Goal: Task Accomplishment & Management: Use online tool/utility

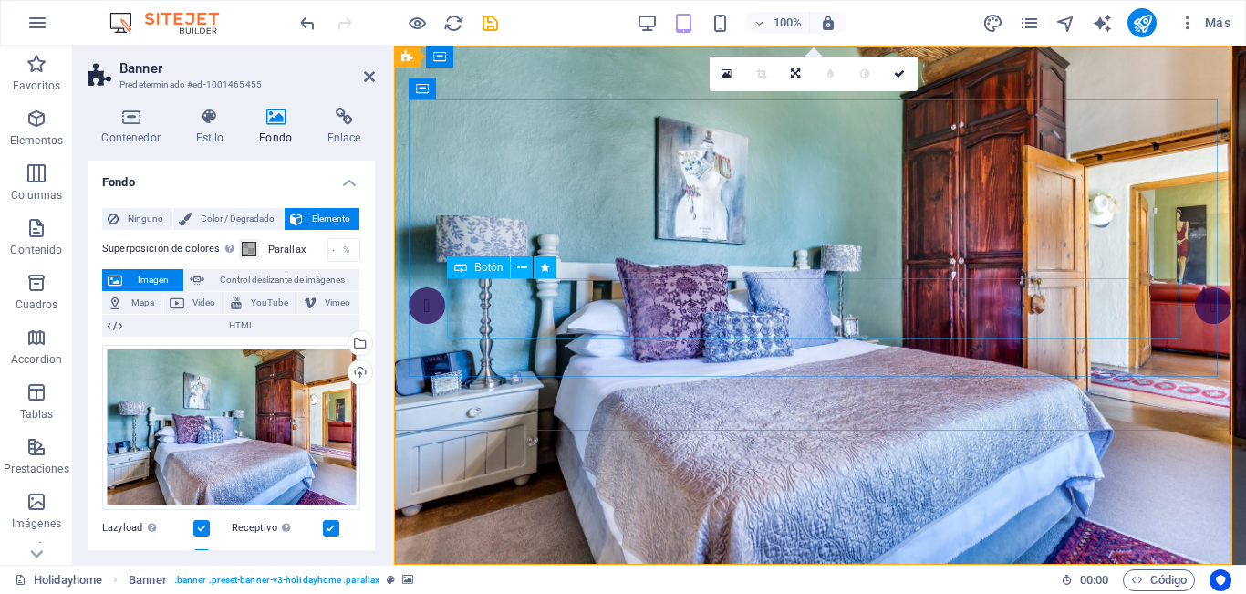
scroll to position [8, 0]
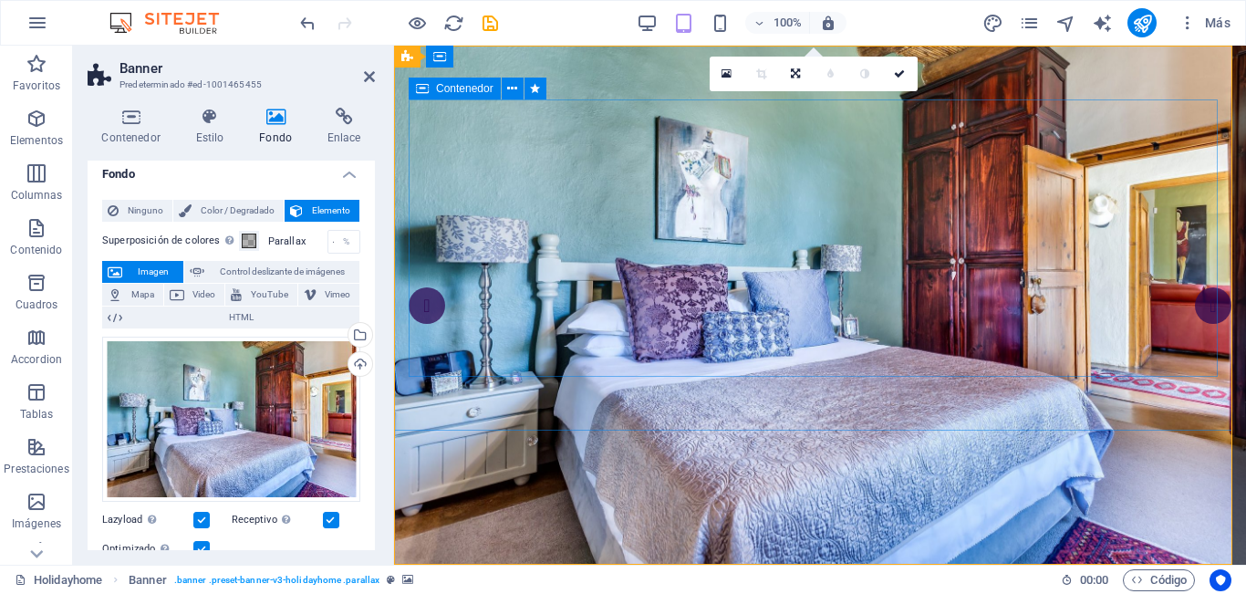
click at [512, 88] on icon at bounding box center [512, 88] width 10 height 19
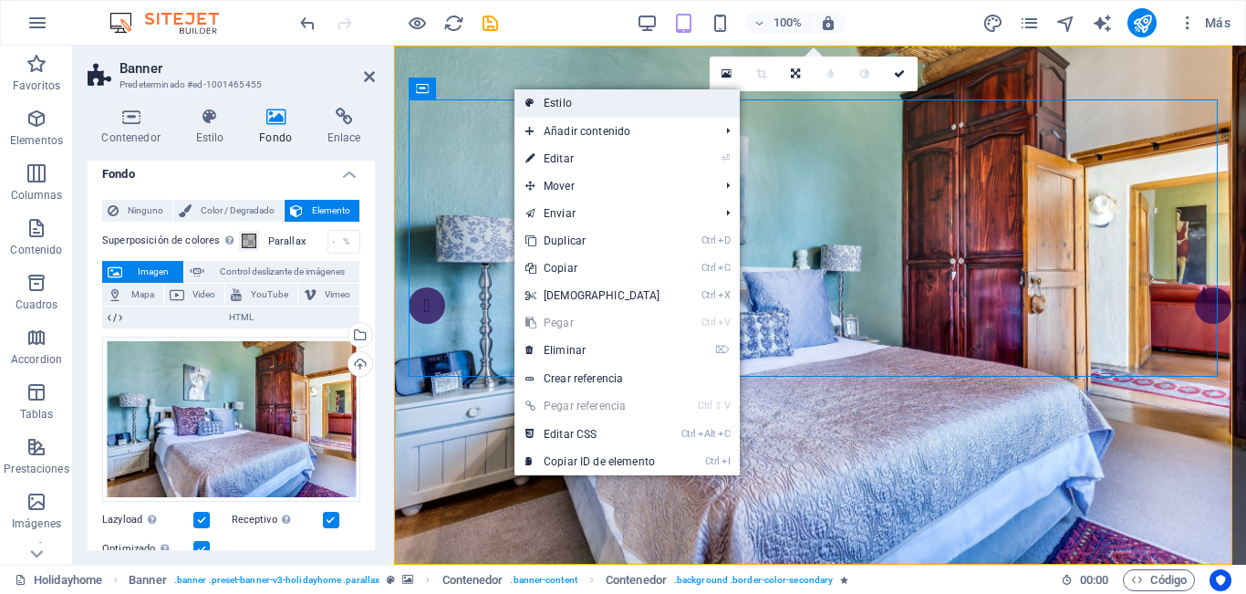
click at [602, 110] on link "Estilo" at bounding box center [626, 102] width 225 height 27
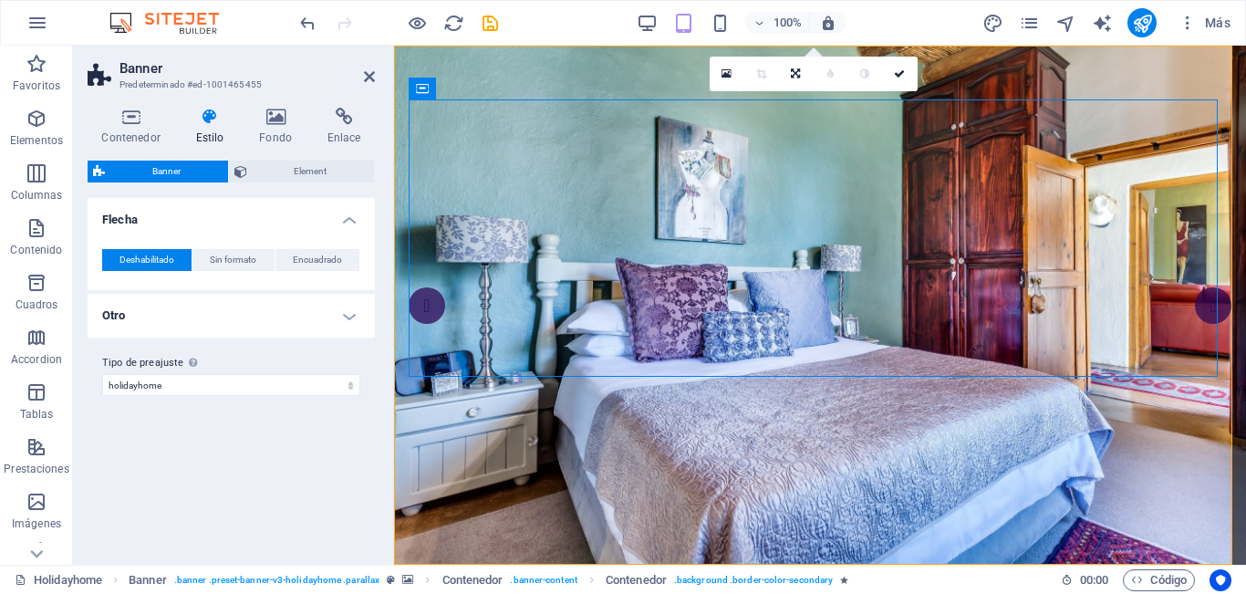
click at [205, 124] on icon at bounding box center [209, 117] width 57 height 18
click at [201, 389] on select "holidayhome Añadir tipo de preajuste" at bounding box center [231, 385] width 258 height 22
click at [192, 470] on div "Variantes Predeterminado Flecha Deshabilitado Sin formato Encuadrado Color Efec…" at bounding box center [231, 374] width 287 height 352
click at [301, 175] on span "Element" at bounding box center [311, 171] width 117 height 22
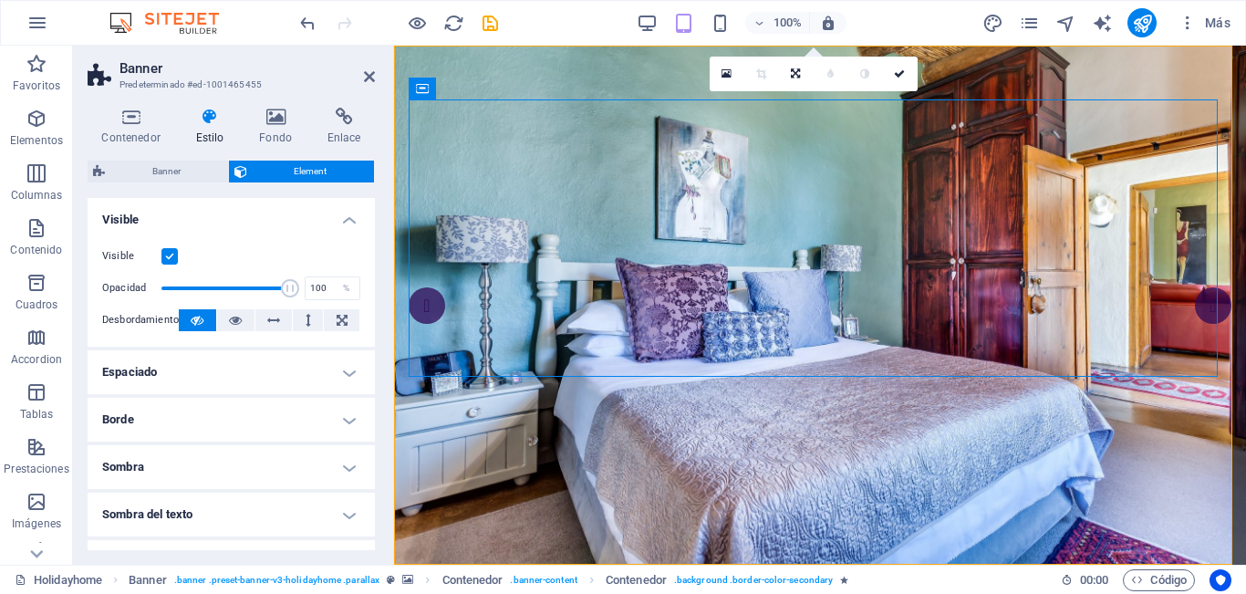
click at [169, 254] on label at bounding box center [169, 256] width 16 height 16
click at [0, 0] on input "Visible" at bounding box center [0, 0] width 0 height 0
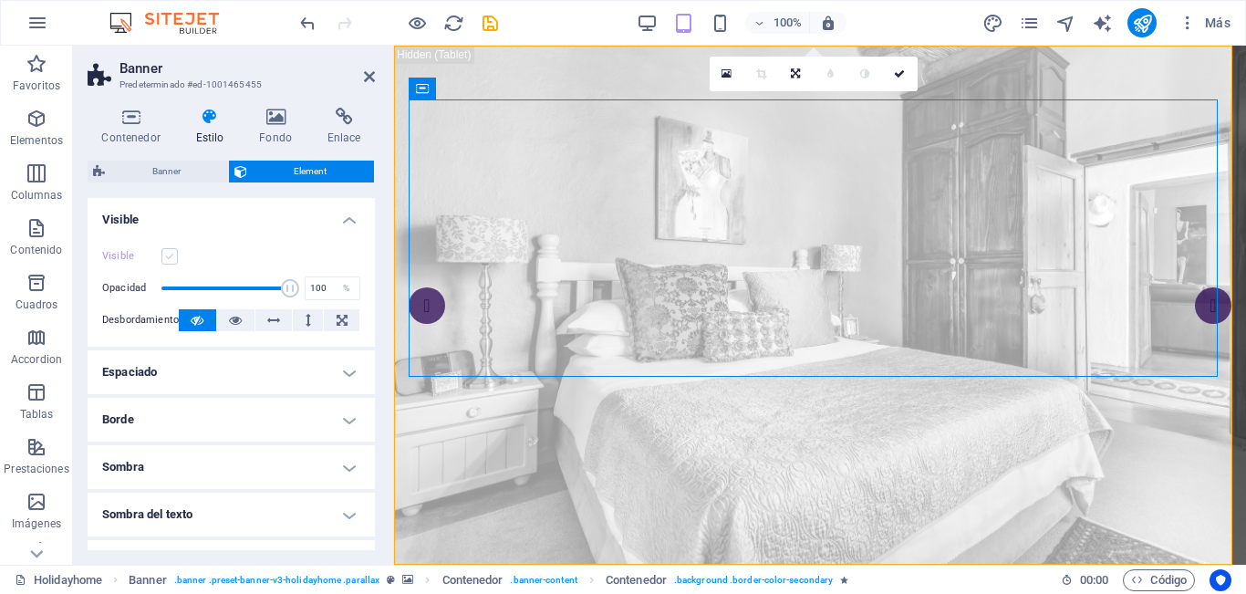
click at [169, 254] on label at bounding box center [169, 256] width 16 height 16
click at [0, 0] on input "Visible" at bounding box center [0, 0] width 0 height 0
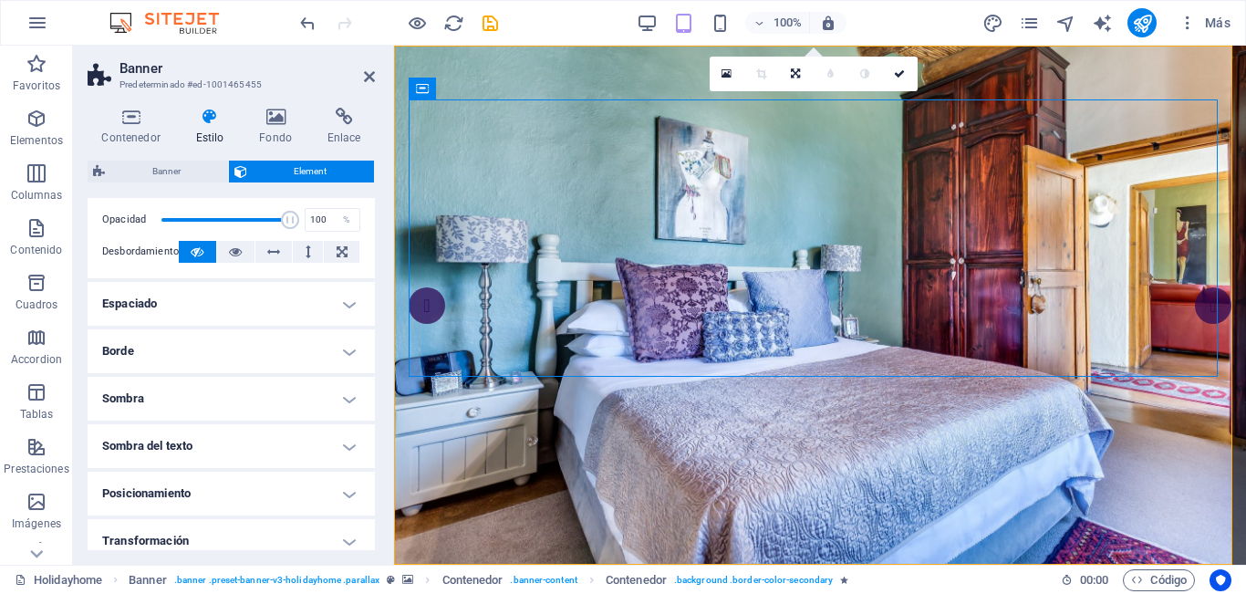
scroll to position [91, 0]
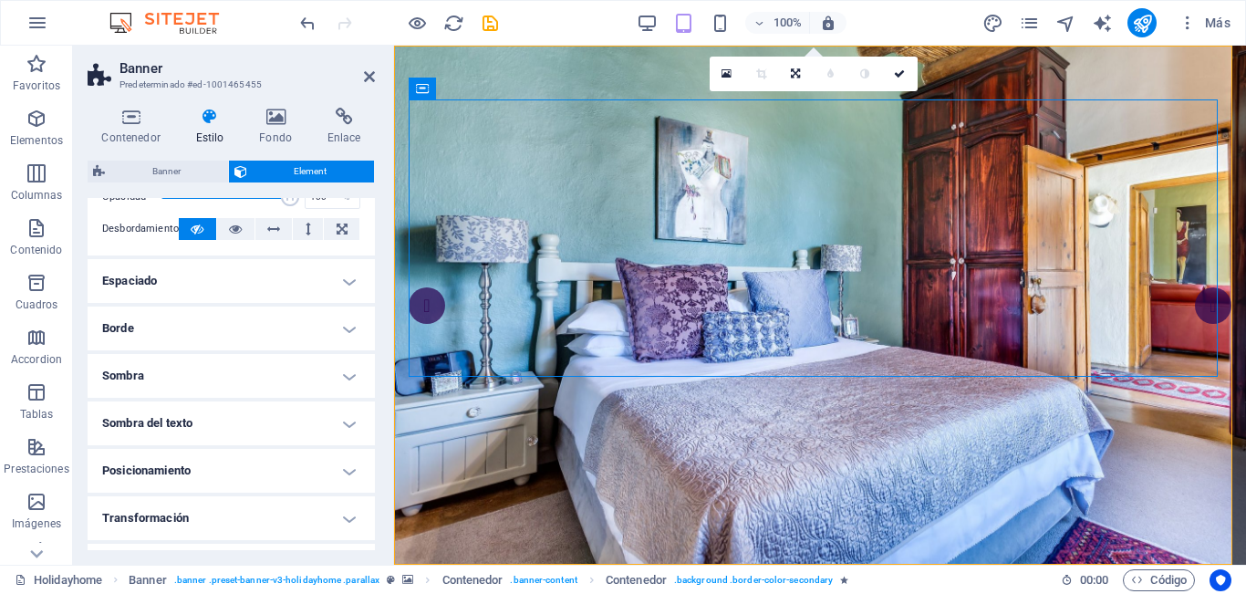
click at [305, 333] on h4 "Borde" at bounding box center [231, 328] width 287 height 44
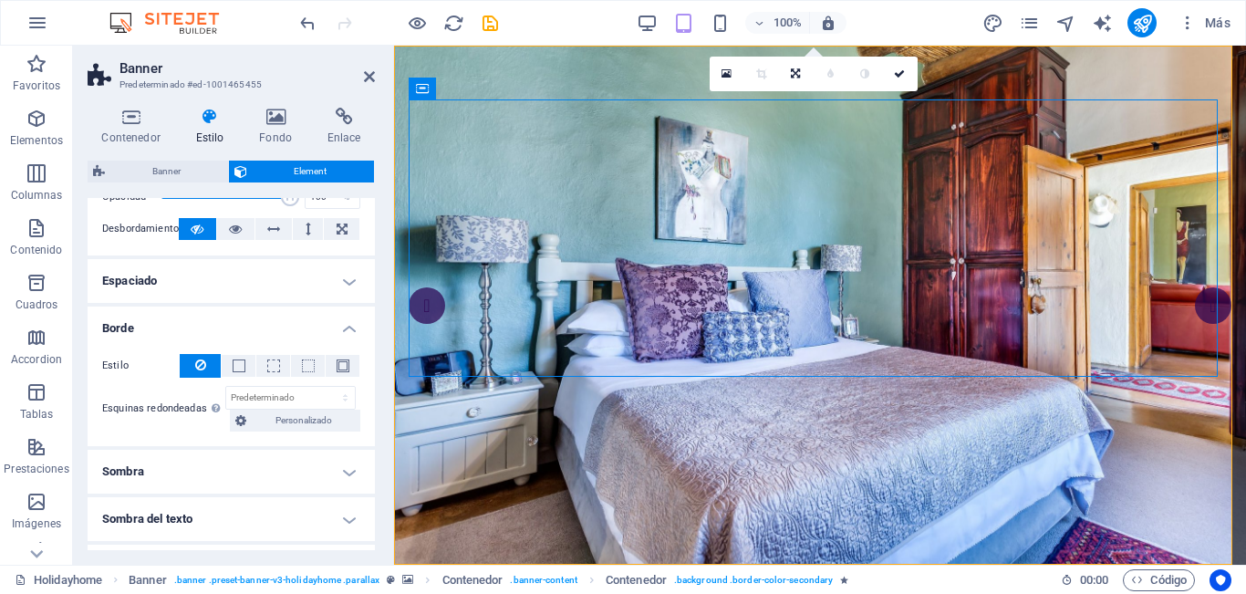
click at [309, 331] on h4 "Borde" at bounding box center [231, 322] width 287 height 33
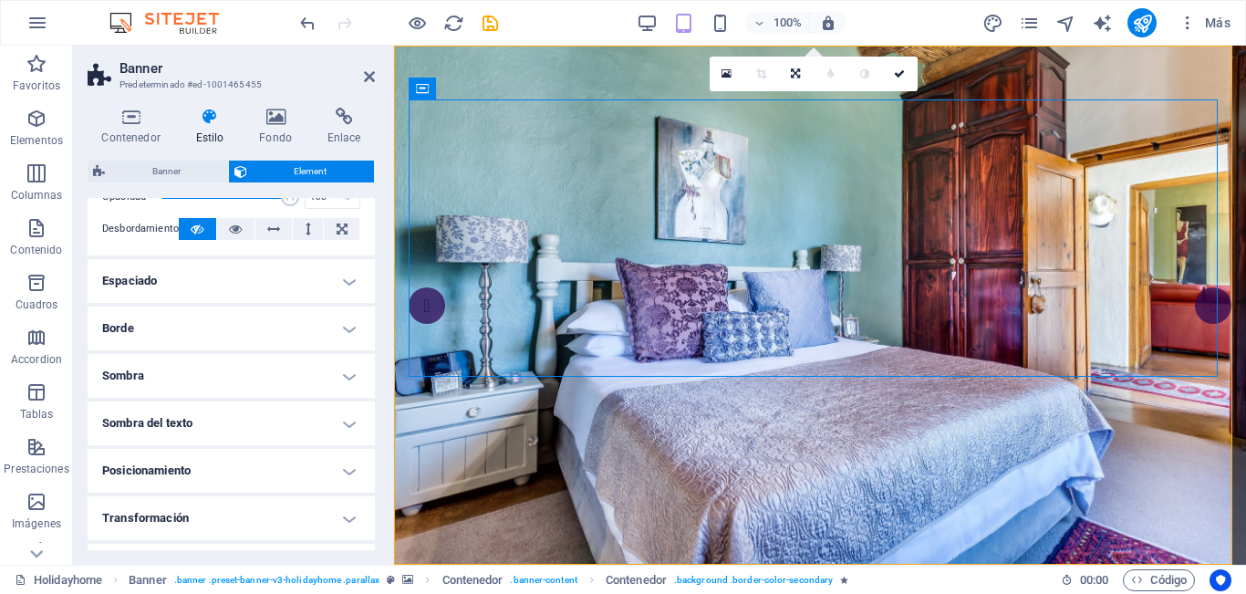
click at [329, 284] on h4 "Espaciado" at bounding box center [231, 281] width 287 height 44
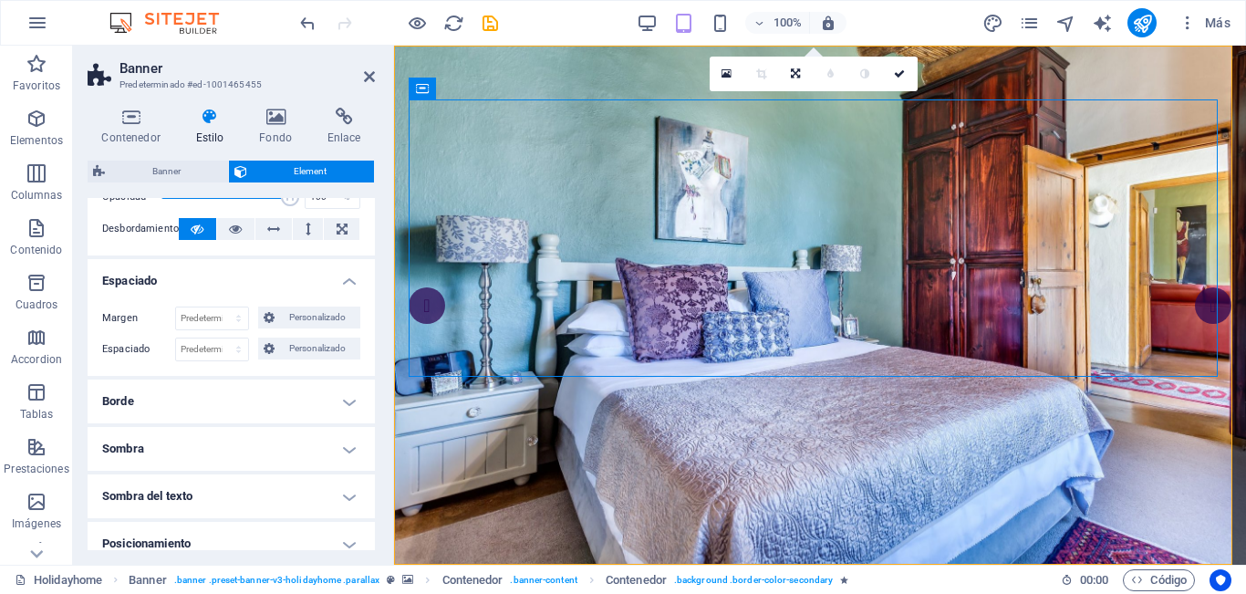
click at [329, 284] on h4 "Espaciado" at bounding box center [231, 275] width 287 height 33
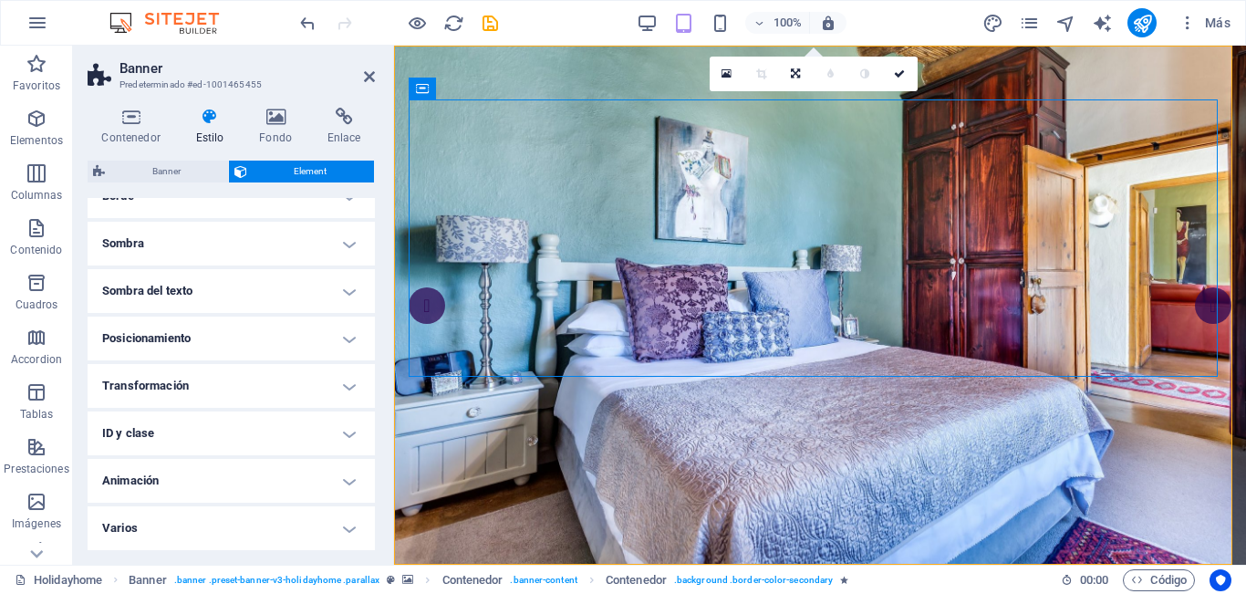
scroll to position [223, 0]
click at [281, 524] on h4 "Varios" at bounding box center [231, 528] width 287 height 44
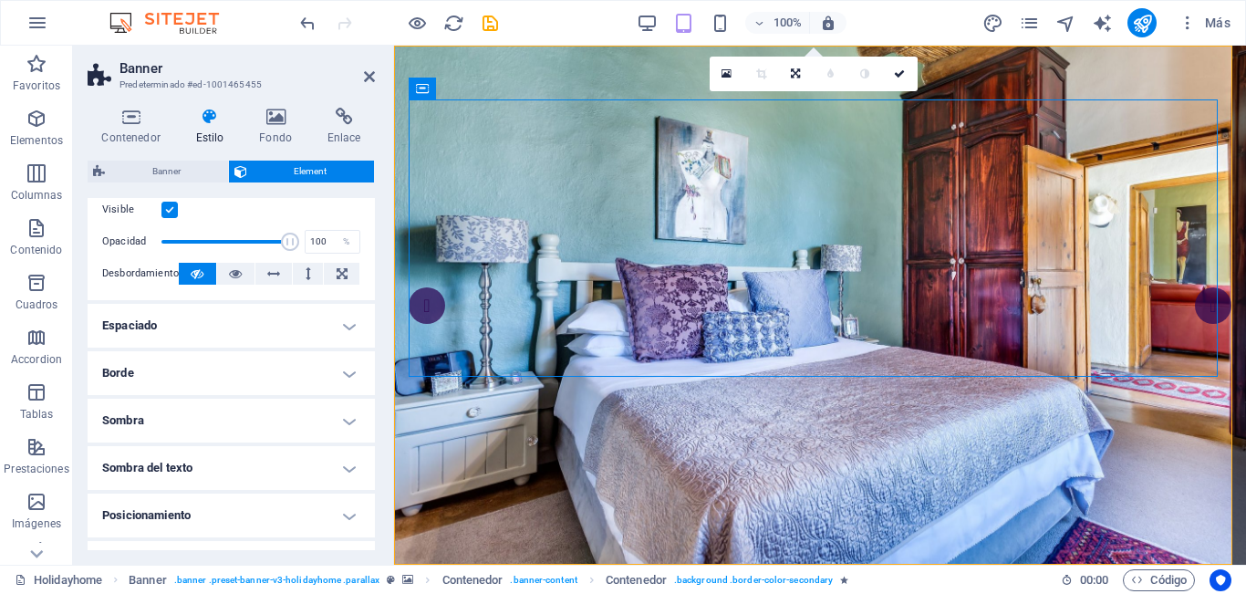
scroll to position [0, 0]
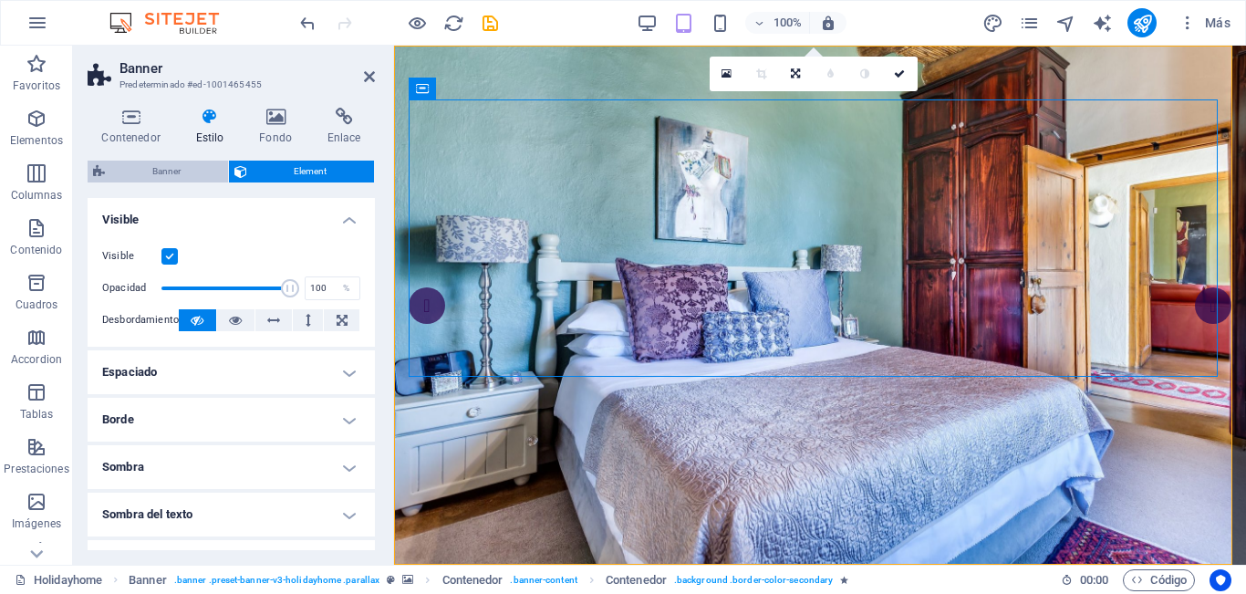
click at [174, 173] on span "Banner" at bounding box center [166, 171] width 112 height 22
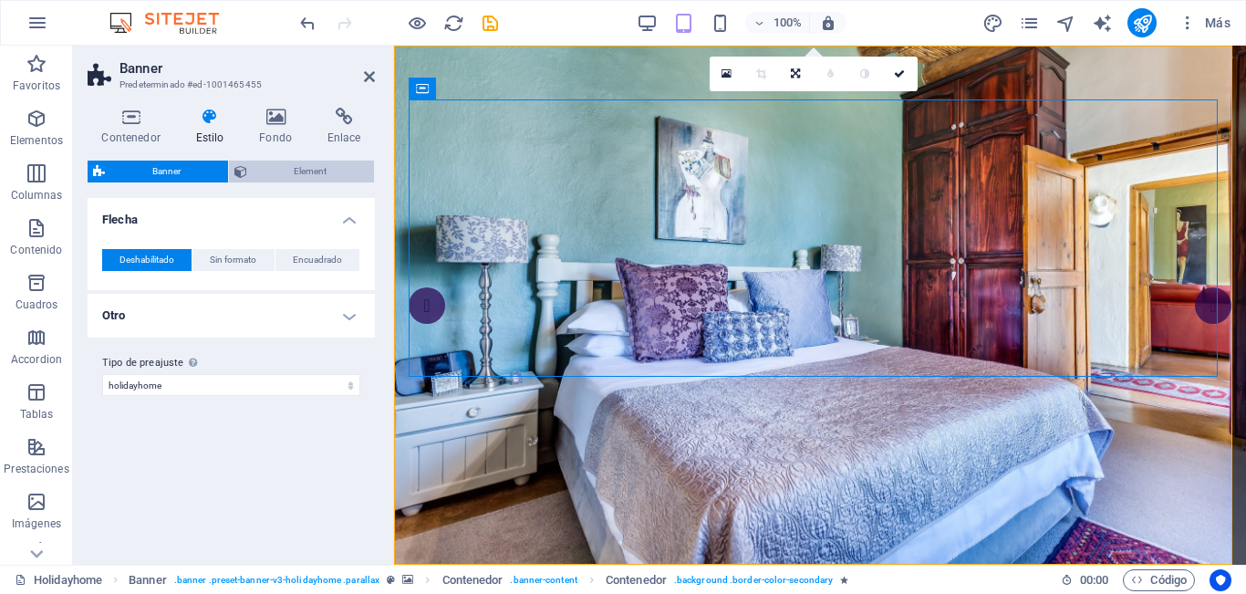
click at [271, 173] on span "Element" at bounding box center [311, 171] width 117 height 22
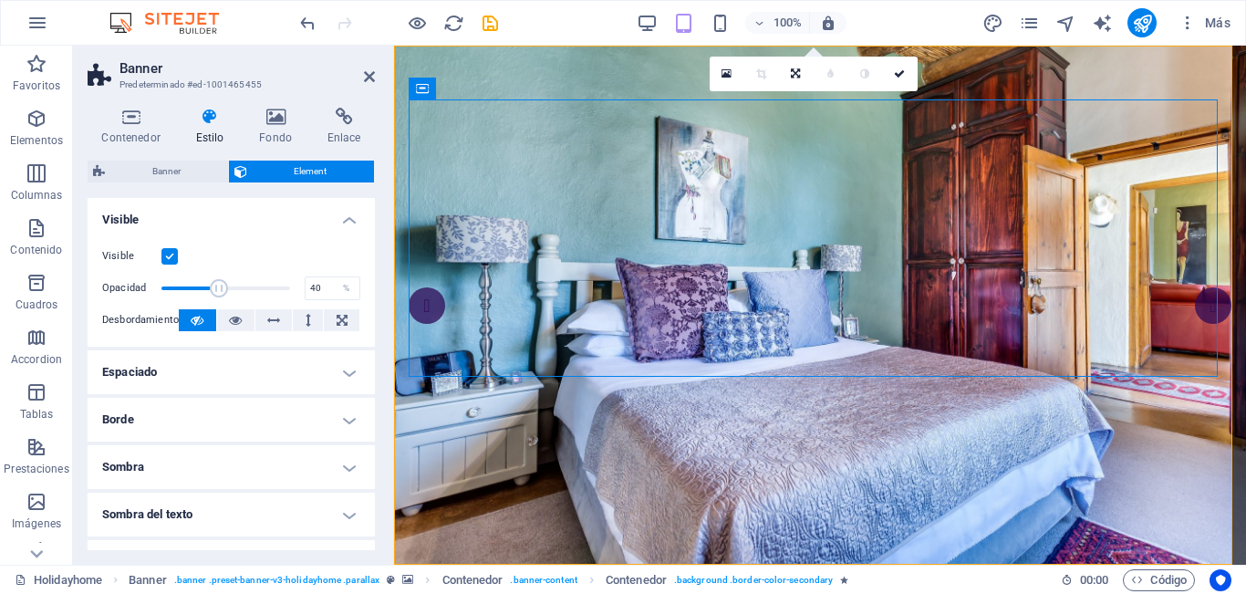
drag, startPoint x: 277, startPoint y: 284, endPoint x: 211, endPoint y: 284, distance: 66.6
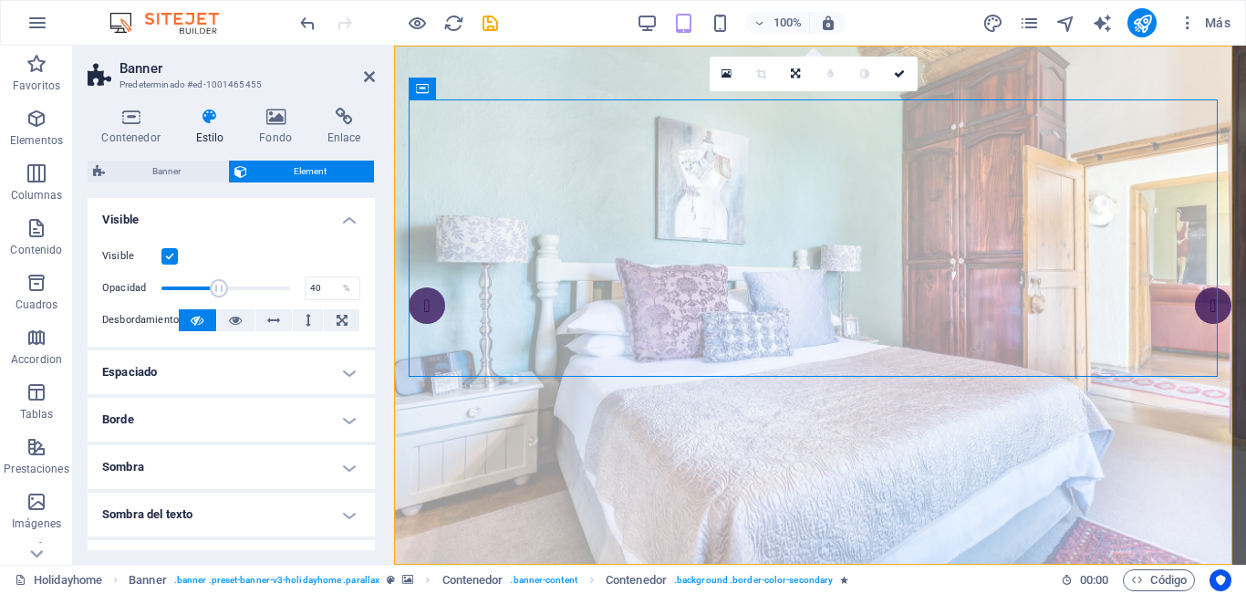
click at [211, 284] on span at bounding box center [219, 288] width 18 height 18
type input "96"
drag, startPoint x: 219, startPoint y: 286, endPoint x: 282, endPoint y: 287, distance: 62.9
click at [282, 287] on span at bounding box center [284, 288] width 18 height 18
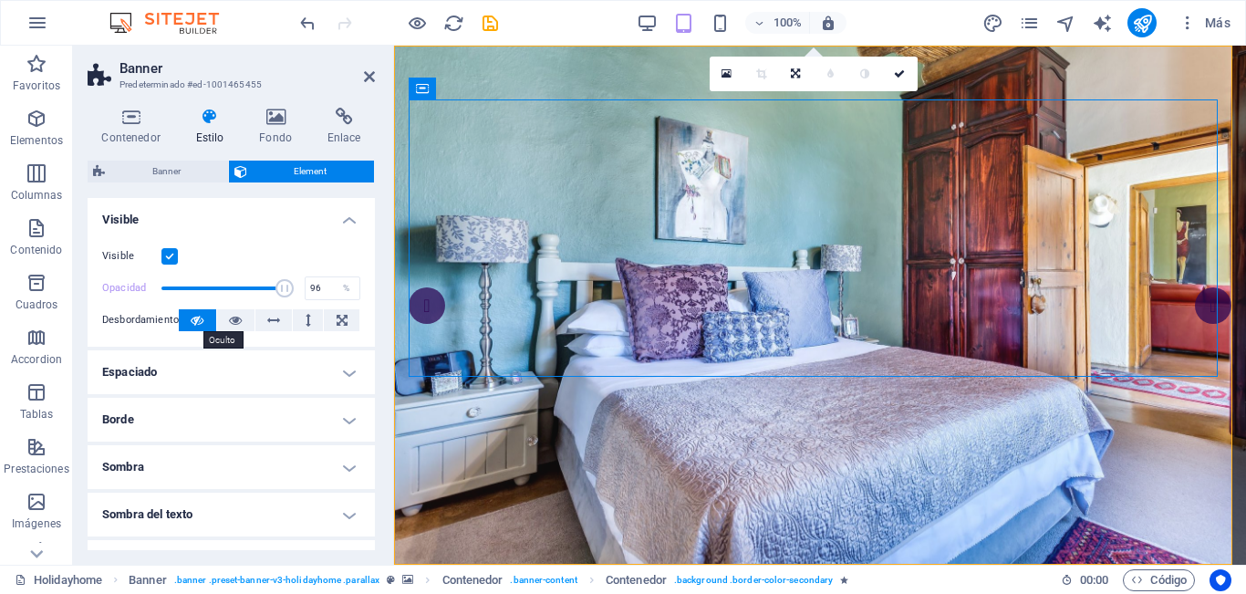
click at [201, 323] on icon at bounding box center [197, 320] width 13 height 22
click at [218, 323] on button at bounding box center [235, 320] width 37 height 22
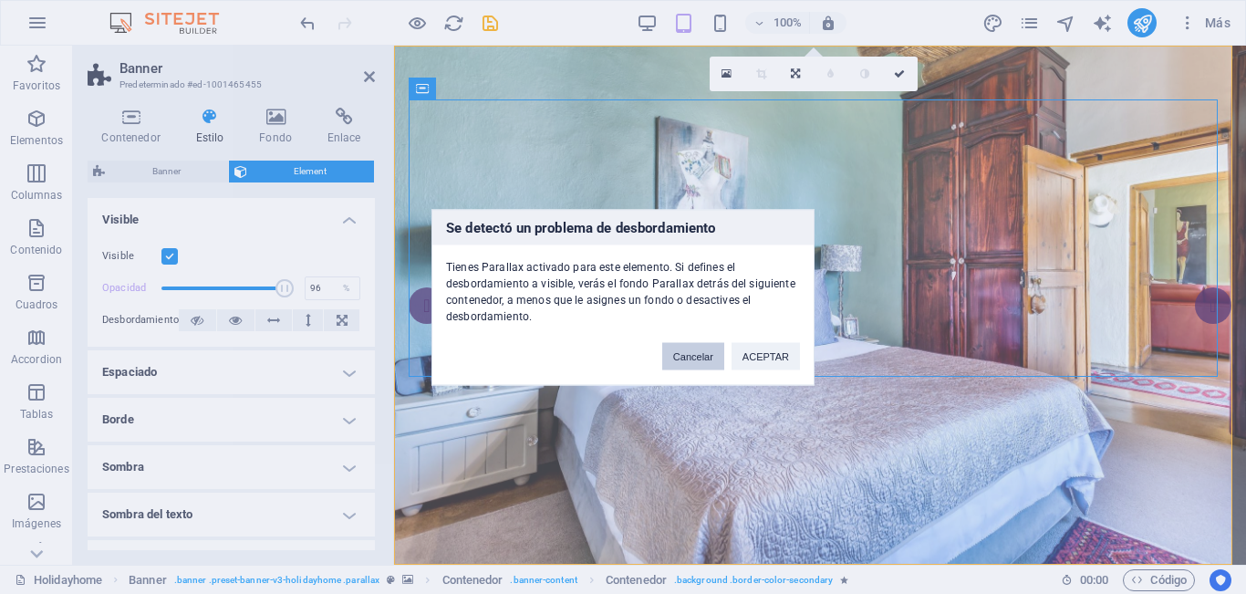
click at [686, 363] on button "Cancelar" at bounding box center [693, 355] width 62 height 27
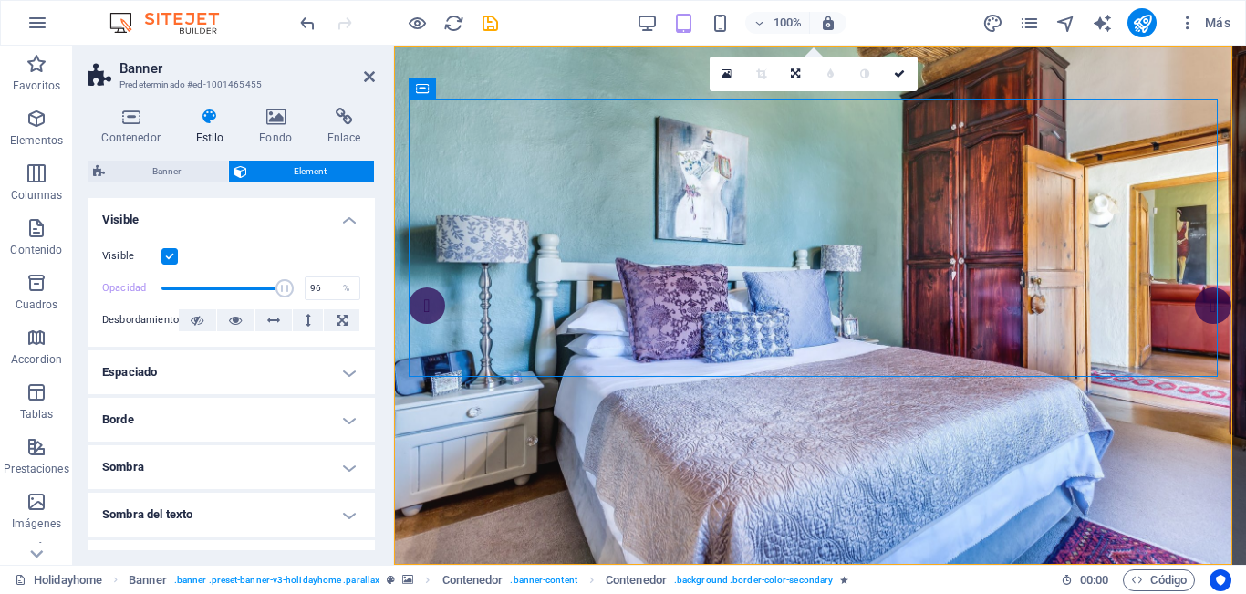
click at [264, 375] on h4 "Espaciado" at bounding box center [231, 372] width 287 height 44
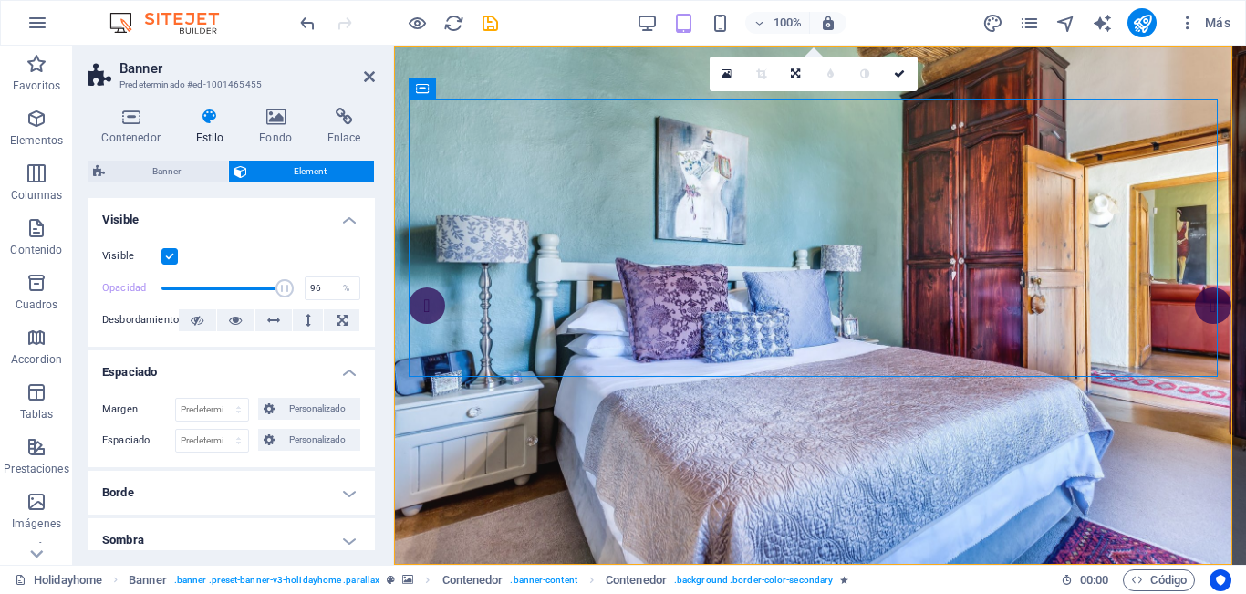
click at [264, 375] on h4 "Espaciado" at bounding box center [231, 366] width 287 height 33
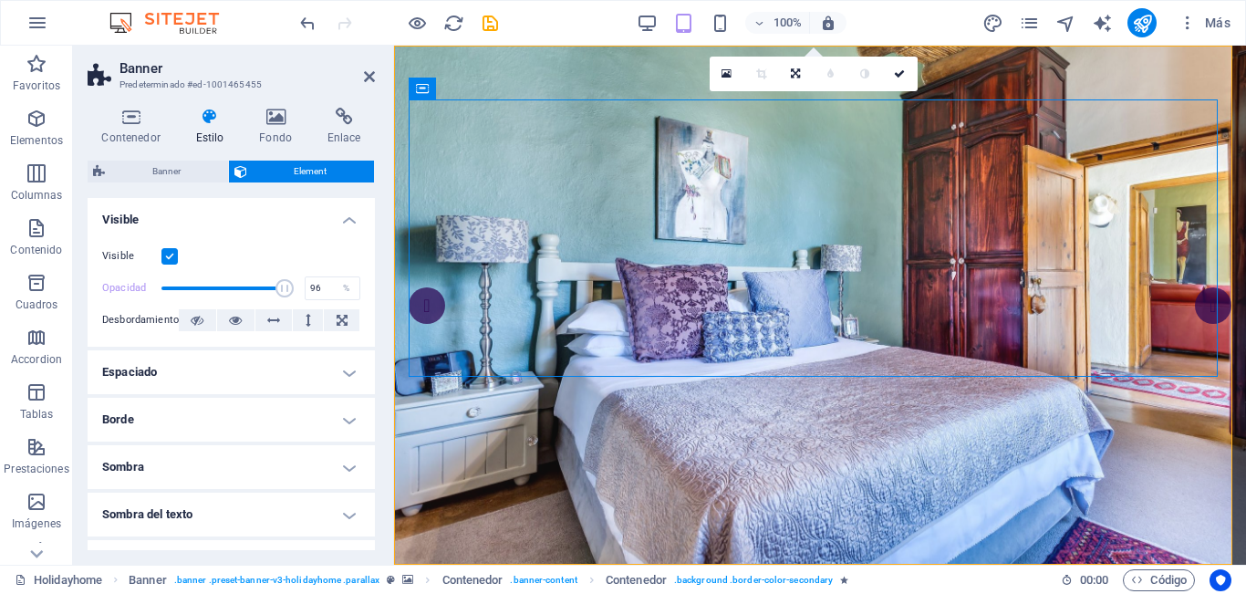
click at [239, 473] on h4 "Sombra" at bounding box center [231, 467] width 287 height 44
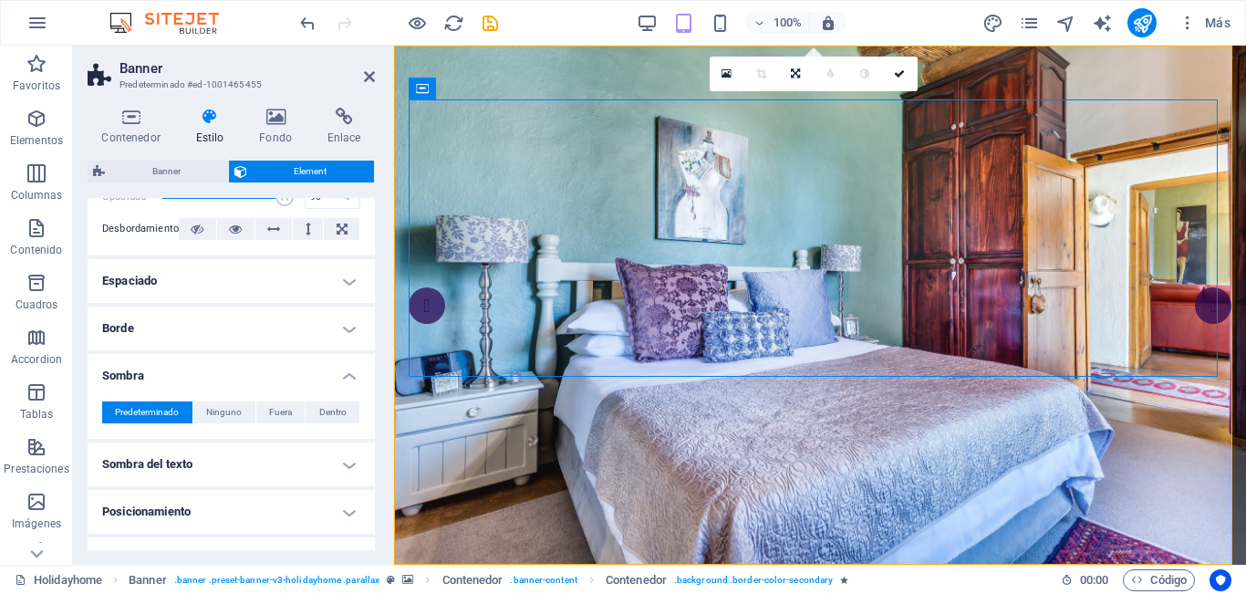
scroll to position [182, 0]
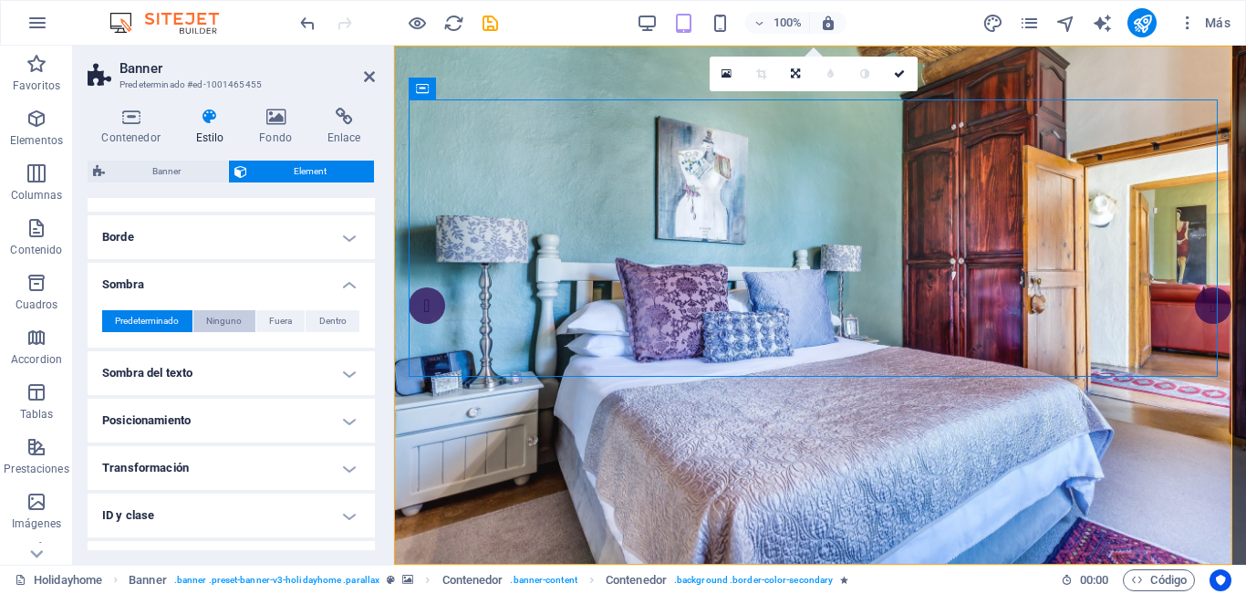
click at [221, 327] on span "Ninguno" at bounding box center [224, 321] width 36 height 22
click at [293, 326] on button "Fuera" at bounding box center [280, 321] width 49 height 22
type input "2"
type input "4"
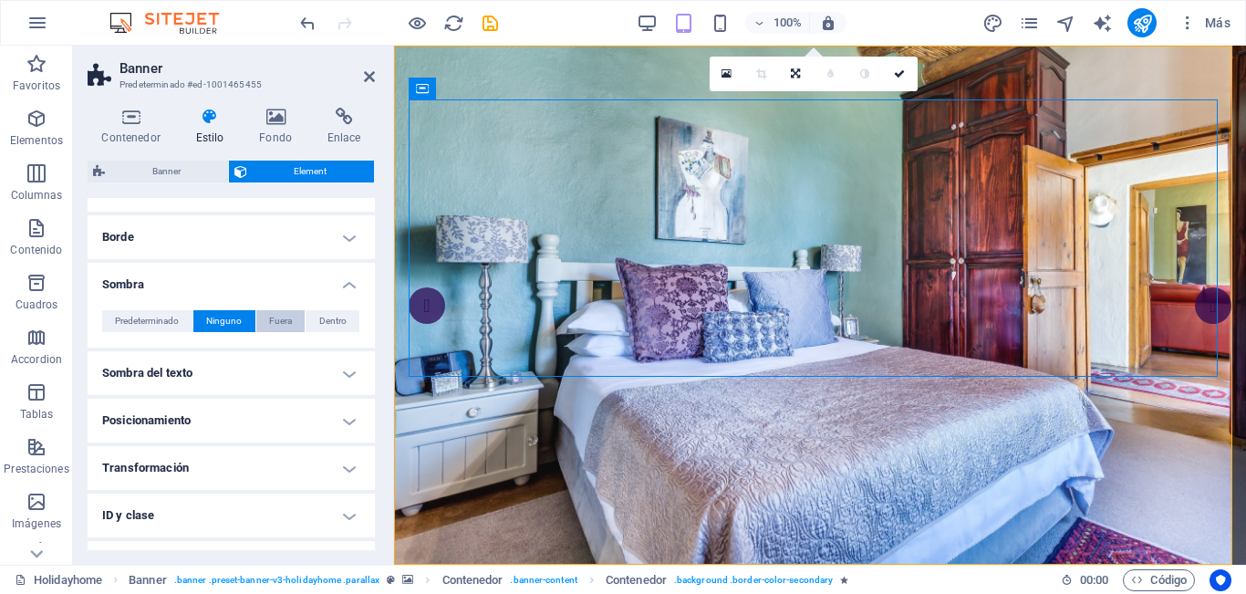
type input "rgba(0, 0, 0, 0.2)"
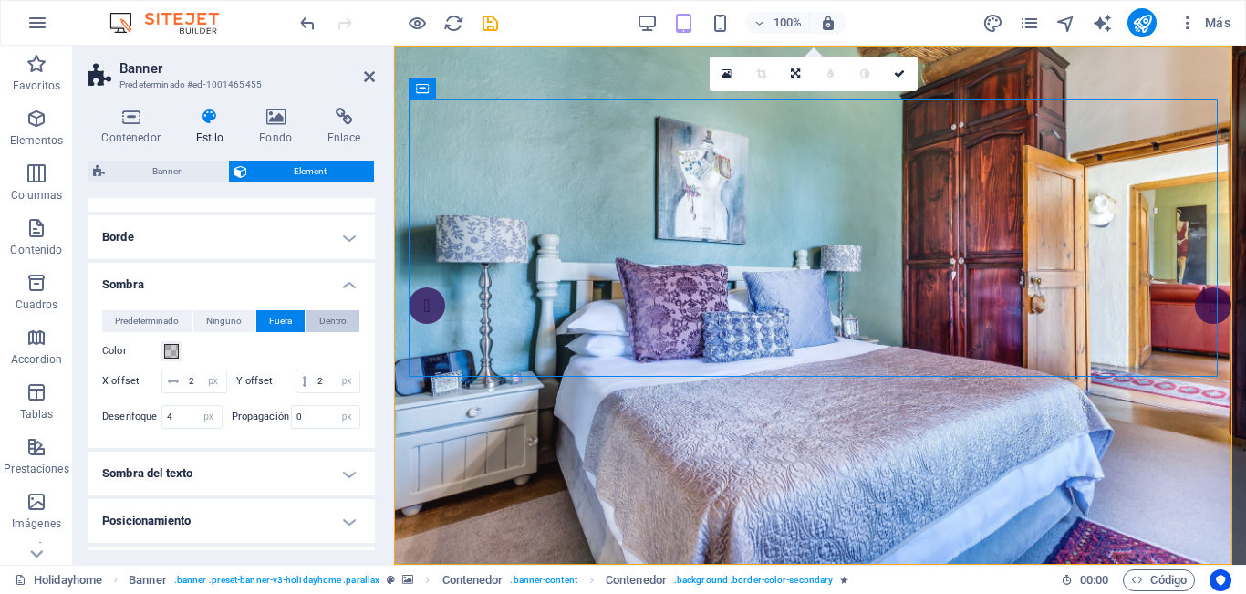
click at [331, 326] on span "Dentro" at bounding box center [332, 321] width 27 height 22
click at [146, 323] on span "Predeterminado" at bounding box center [147, 321] width 64 height 22
type input "0"
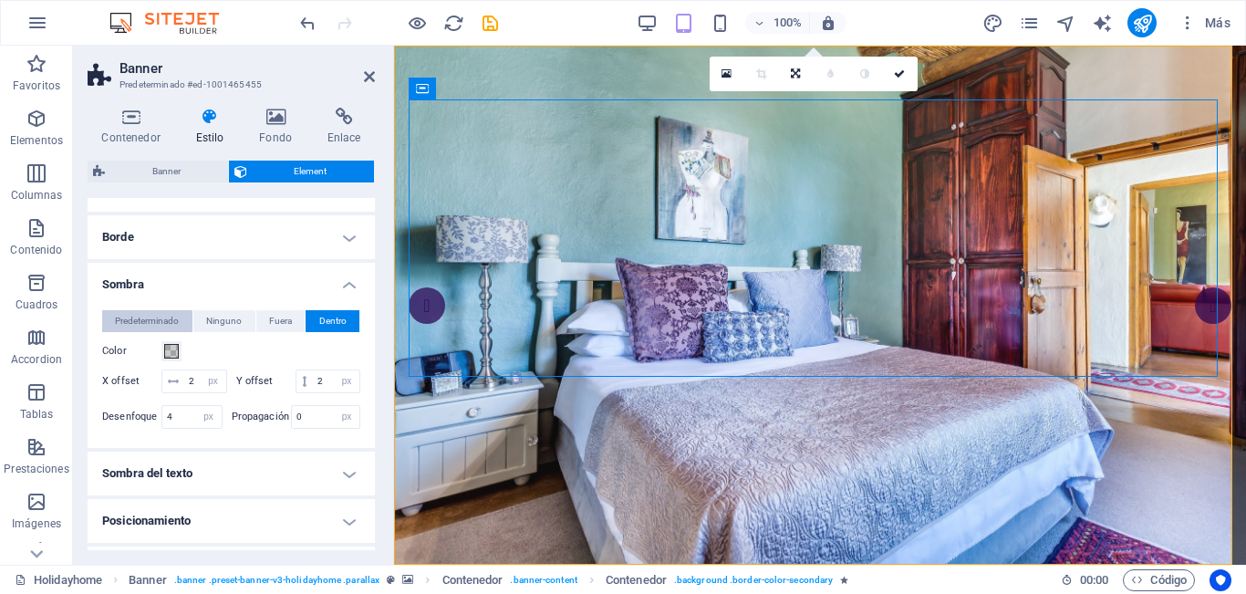
type input "#000000"
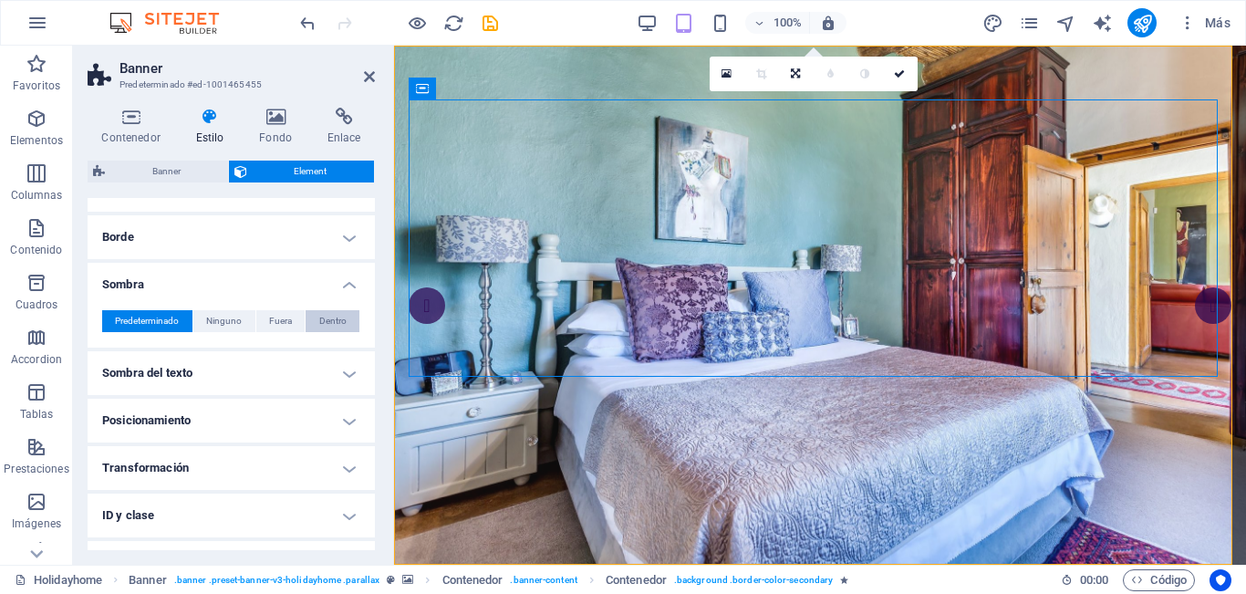
click at [320, 323] on span "Dentro" at bounding box center [332, 321] width 27 height 22
type input "2"
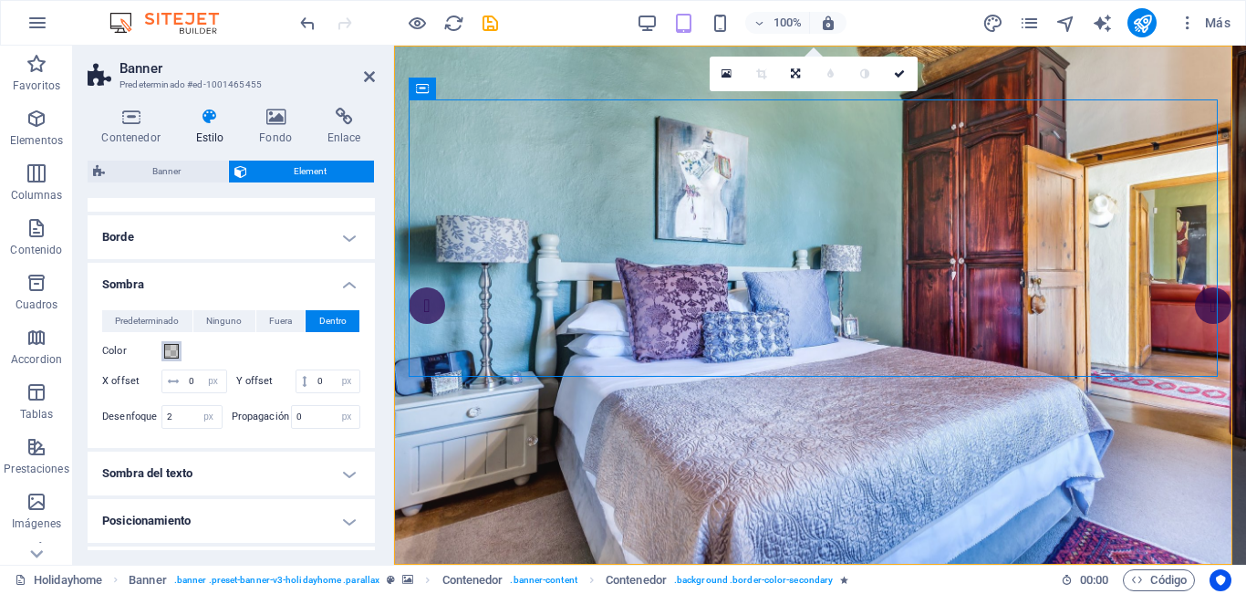
click at [171, 347] on span at bounding box center [171, 351] width 15 height 15
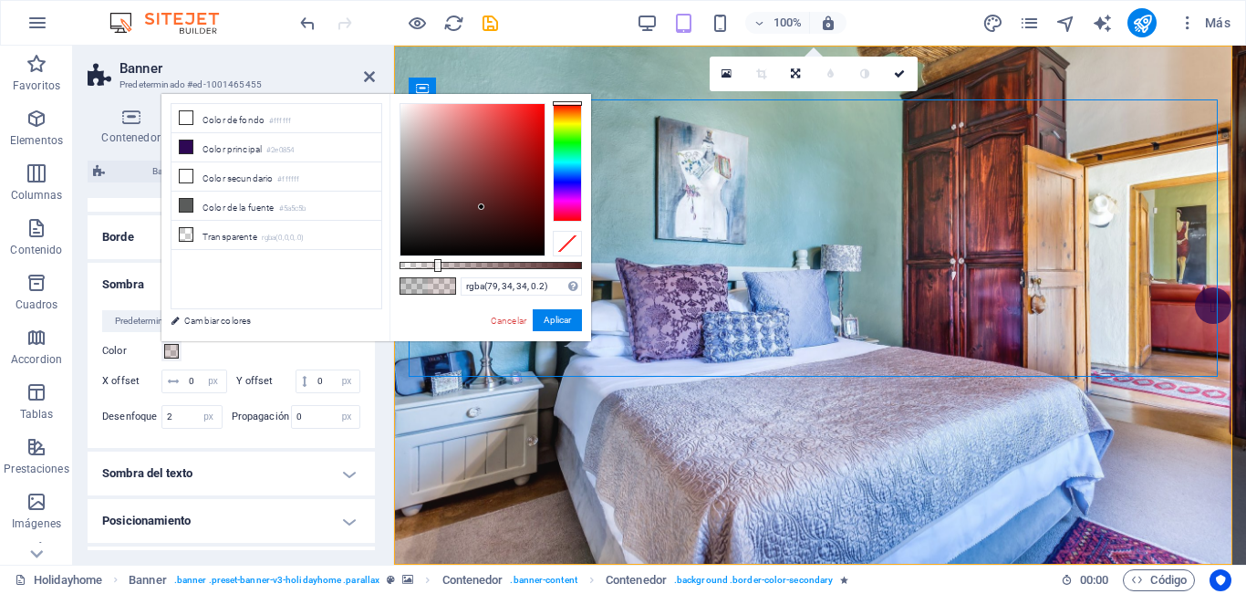
click at [481, 207] on div at bounding box center [472, 179] width 144 height 151
click at [502, 154] on div at bounding box center [472, 179] width 144 height 151
click at [503, 319] on link "Cancelar" at bounding box center [508, 321] width 39 height 14
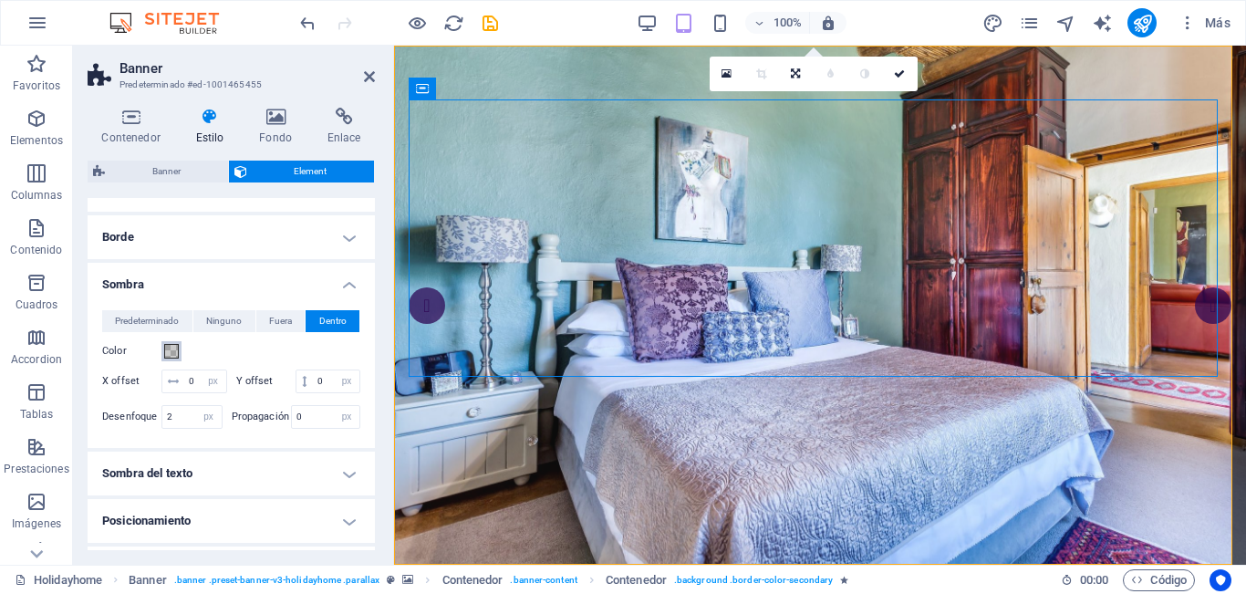
click at [173, 354] on span at bounding box center [171, 351] width 15 height 15
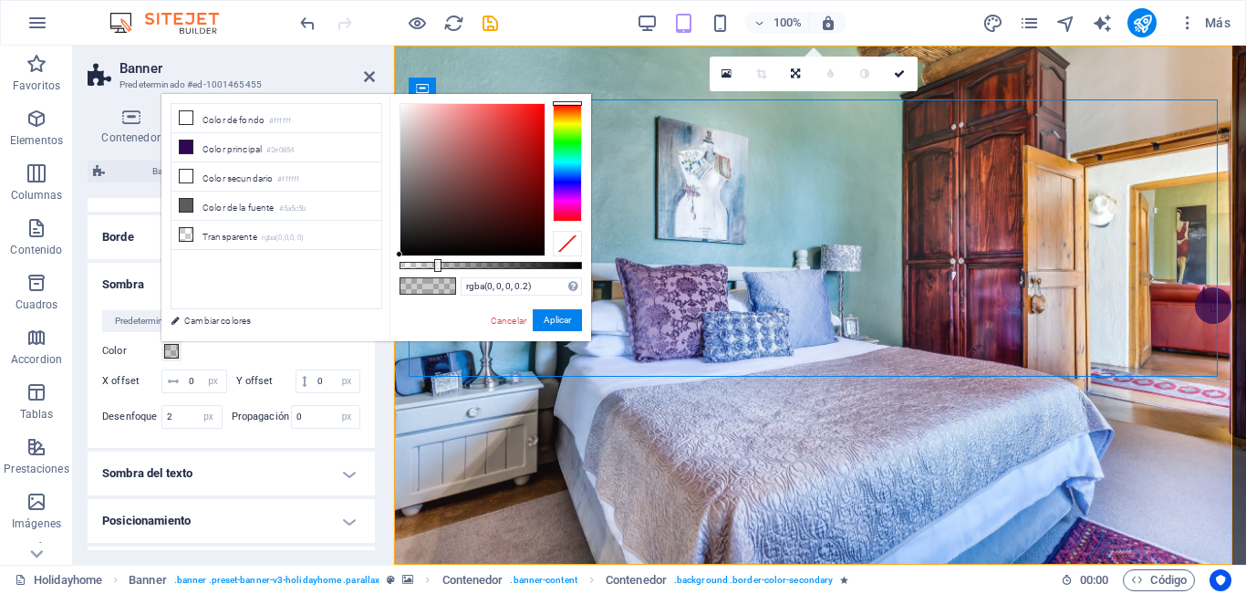
type input "rgba(65, 1, 1, 0.2)"
click at [541, 215] on div at bounding box center [472, 179] width 144 height 151
click at [539, 318] on button "Aplicar" at bounding box center [557, 320] width 49 height 22
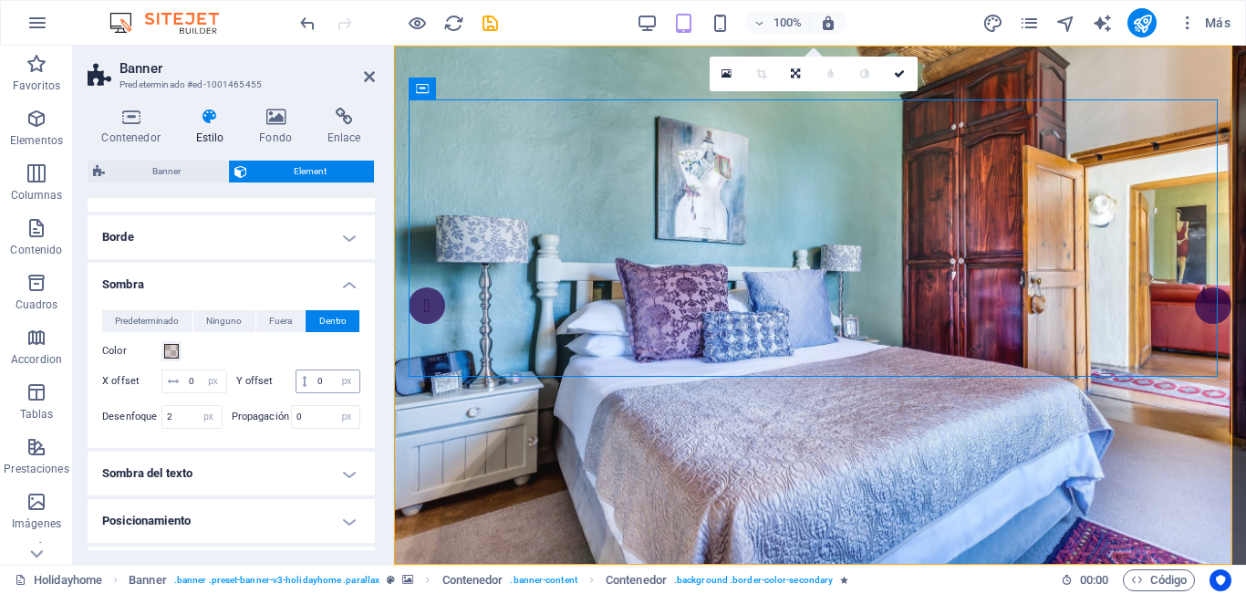
click at [295, 393] on div "0 px rem vh vw" at bounding box center [328, 381] width 66 height 24
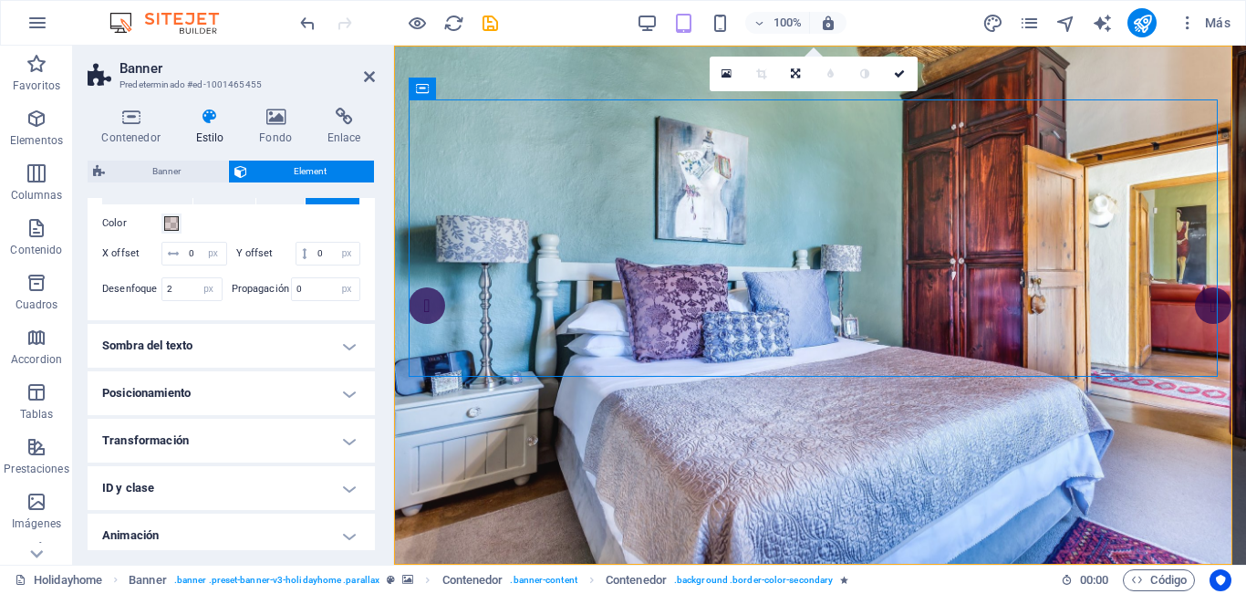
scroll to position [365, 0]
